Goal: Information Seeking & Learning: Compare options

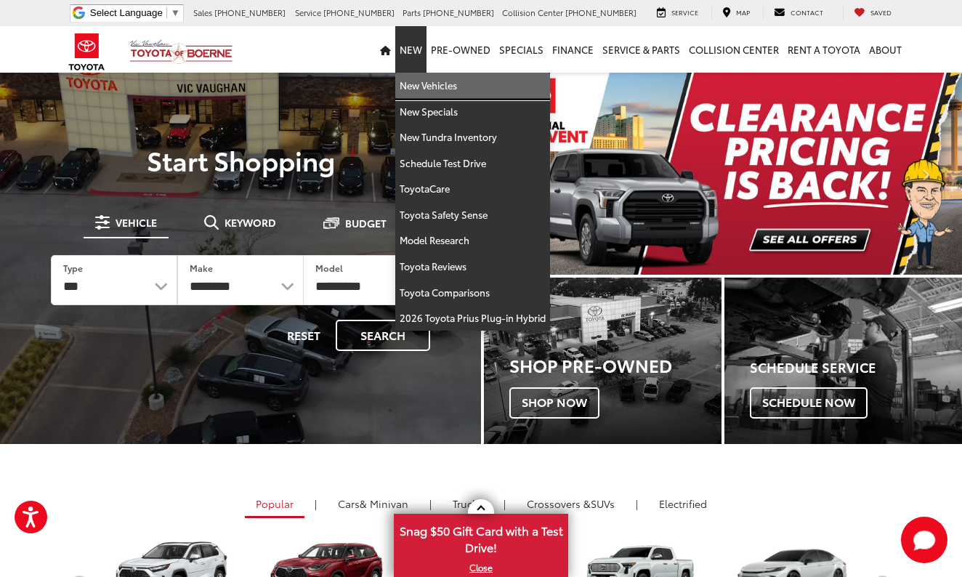
click at [413, 87] on link "New Vehicles" at bounding box center [472, 86] width 155 height 26
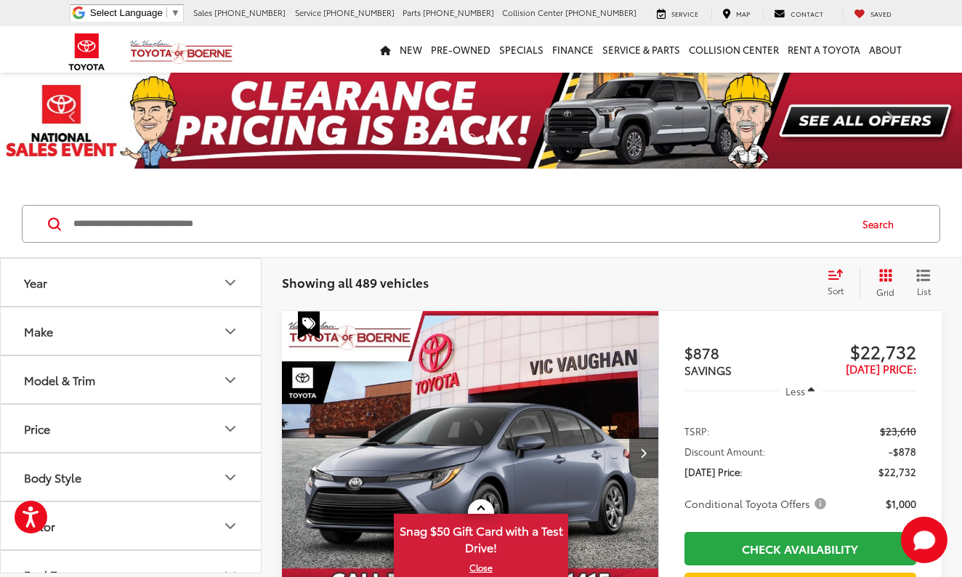
click at [227, 473] on icon "Body Style" at bounding box center [230, 477] width 17 height 17
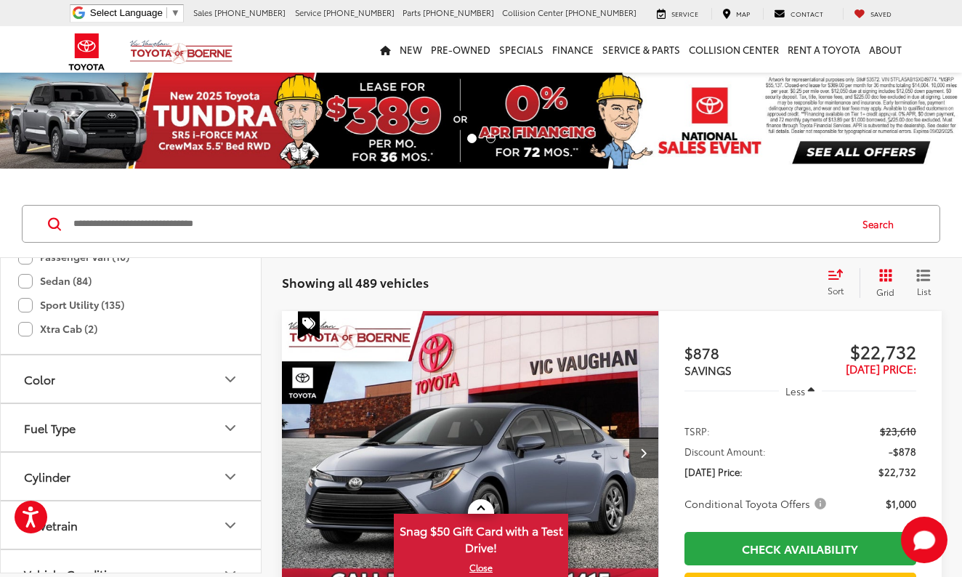
scroll to position [521, 0]
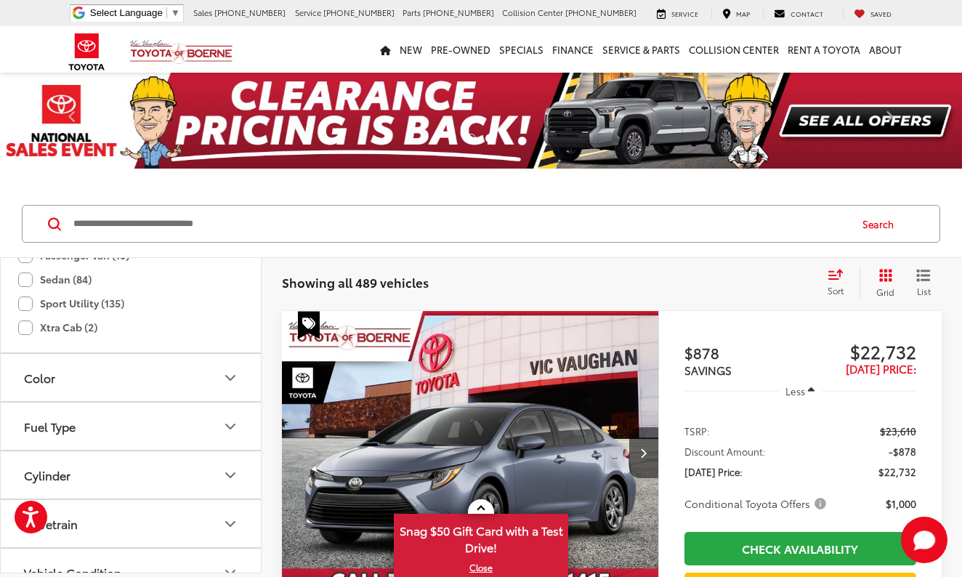
click at [30, 300] on label "Sport Utility (135)" at bounding box center [71, 303] width 106 height 24
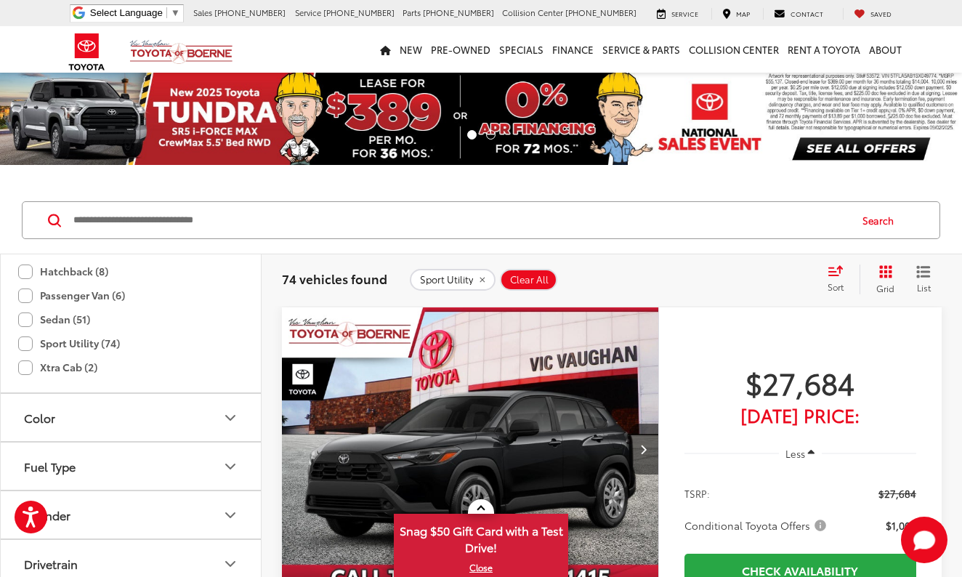
scroll to position [544, 0]
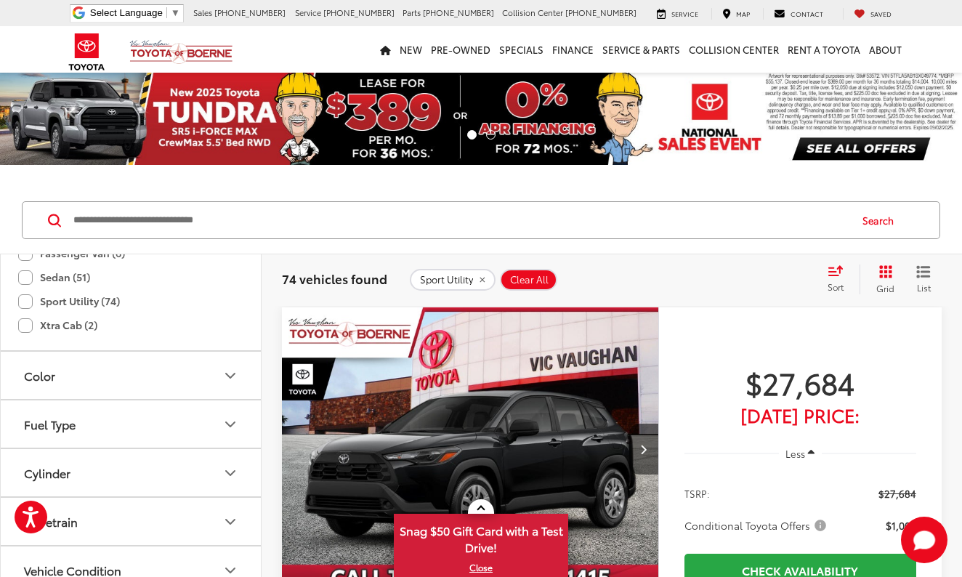
click at [228, 422] on icon "Fuel Type" at bounding box center [230, 424] width 17 height 17
click at [96, 488] on label "Hybrid (19)" at bounding box center [131, 489] width 222 height 25
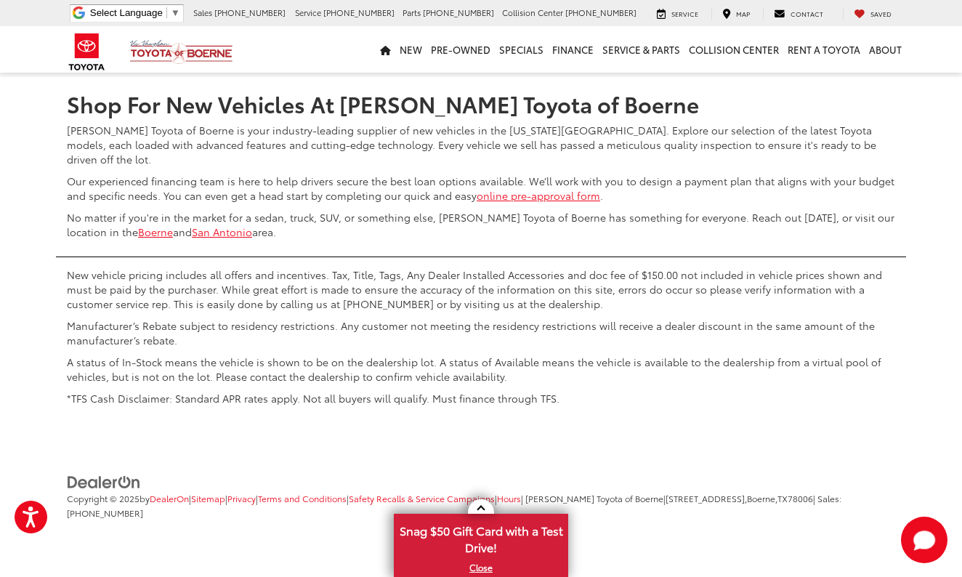
scroll to position [7097, 0]
click at [736, 47] on link "2" at bounding box center [747, 34] width 23 height 26
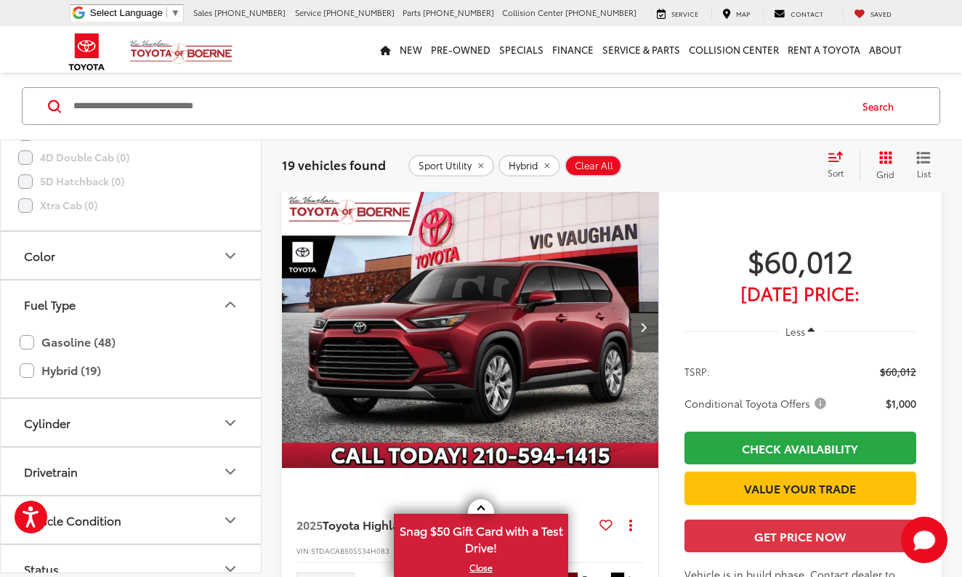
scroll to position [1762, 0]
